Goal: Information Seeking & Learning: Check status

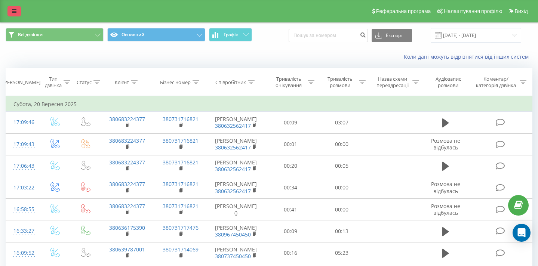
click at [15, 12] on icon at bounding box center [14, 11] width 4 height 5
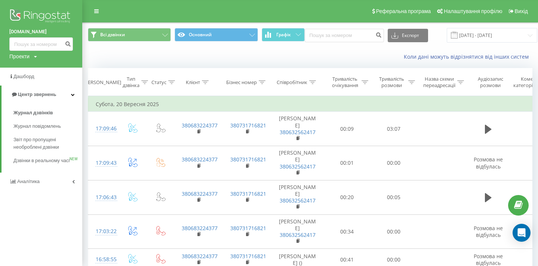
click at [30, 31] on link "[DOMAIN_NAME]" at bounding box center [41, 31] width 64 height 7
click at [29, 58] on div "Проекти" at bounding box center [19, 56] width 20 height 7
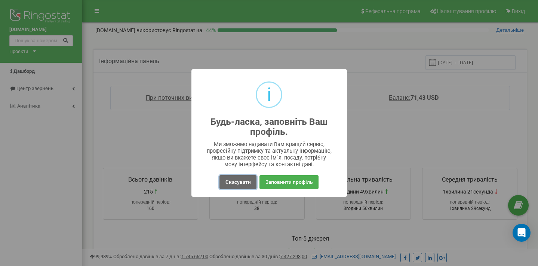
click at [238, 184] on button "Скасувати" at bounding box center [238, 182] width 37 height 14
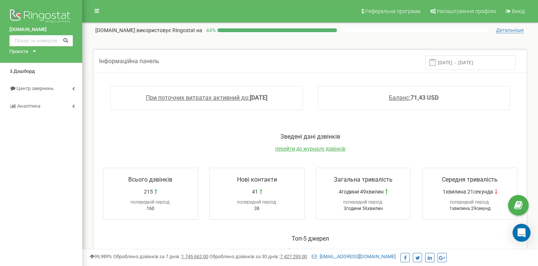
click at [29, 52] on div "Проєкти 450.group 450home.com.ua" at bounding box center [21, 51] width 24 height 7
click at [29, 69] on link "[DOMAIN_NAME]" at bounding box center [31, 70] width 34 height 4
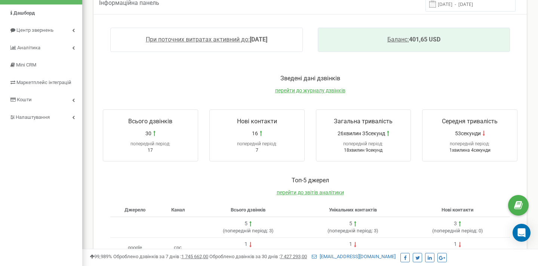
scroll to position [59, 0]
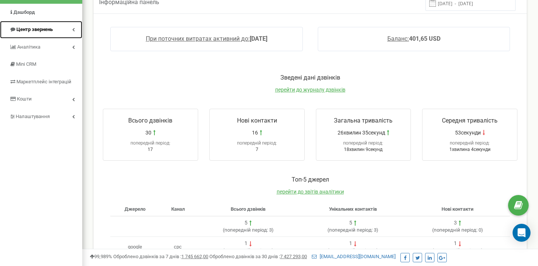
click at [50, 30] on span "Центр звернень" at bounding box center [34, 30] width 36 height 6
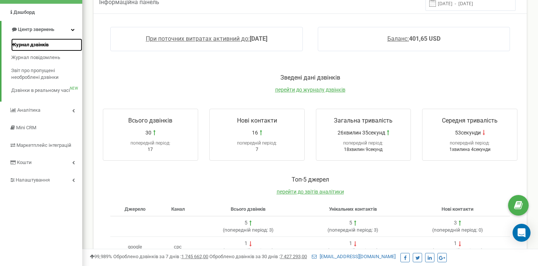
click at [42, 46] on span "Журнал дзвінків" at bounding box center [29, 45] width 37 height 7
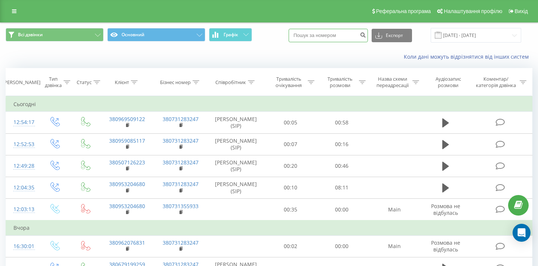
click at [344, 41] on input at bounding box center [328, 35] width 79 height 13
paste input "380995337089"
drag, startPoint x: 313, startPoint y: 34, endPoint x: 285, endPoint y: 33, distance: 28.1
click at [285, 33] on div "Всі дзвінки Основний Графік 380995337089 Експорт .csv .xls .xlsx 23.08.2025 - 2…" at bounding box center [269, 35] width 527 height 15
type input "0995337089"
